Goal: Information Seeking & Learning: Learn about a topic

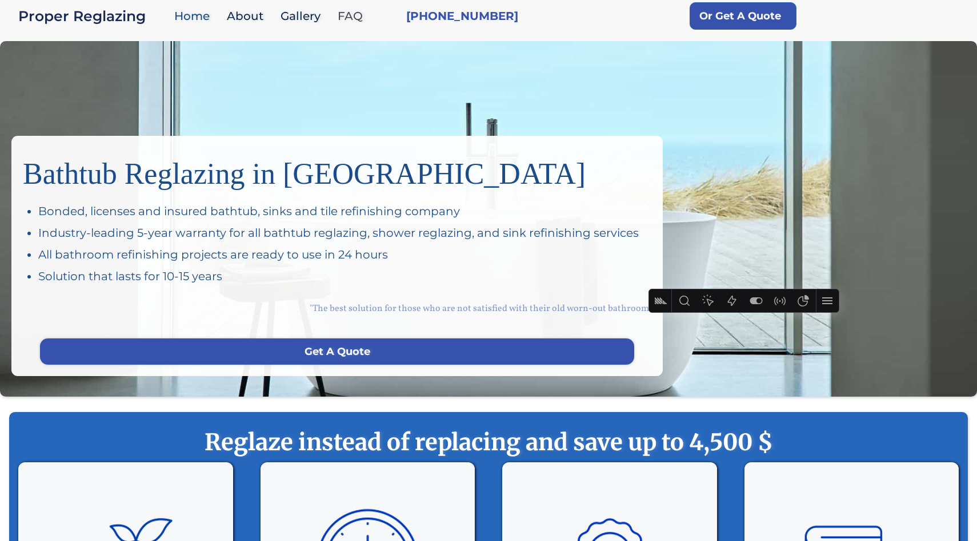
click at [354, 17] on link "FAQ" at bounding box center [353, 16] width 42 height 25
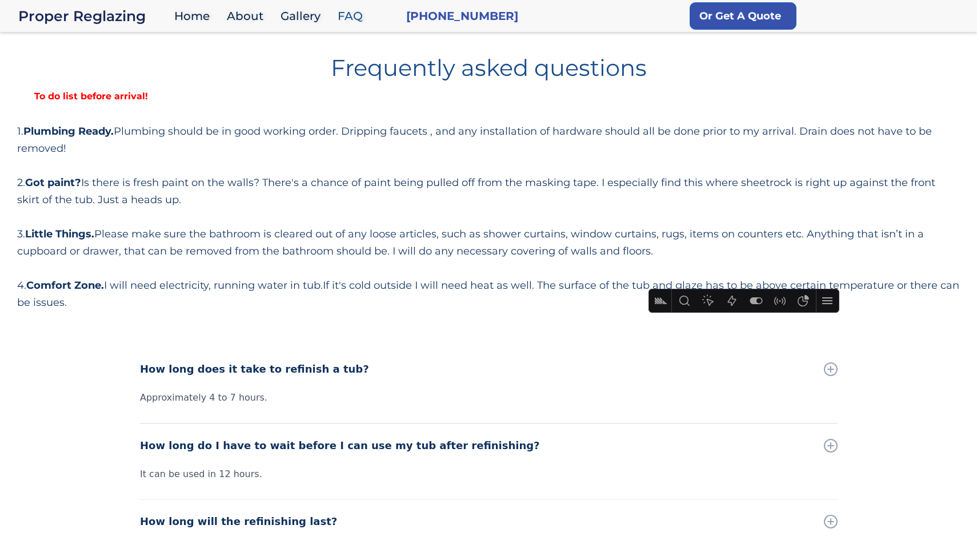
click at [227, 77] on h1 "Frequently asked questions" at bounding box center [488, 63] width 942 height 32
